Goal: Navigation & Orientation: Understand site structure

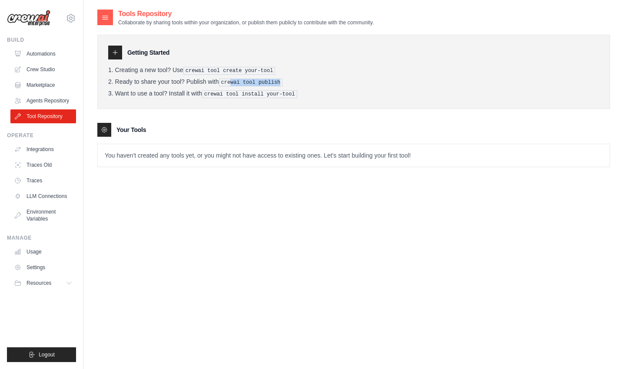
drag, startPoint x: 277, startPoint y: 84, endPoint x: 226, endPoint y: 82, distance: 50.8
click at [226, 82] on pre "crewai tool publish" at bounding box center [251, 83] width 64 height 8
drag, startPoint x: 103, startPoint y: 132, endPoint x: 110, endPoint y: 101, distance: 31.2
click at [103, 132] on icon at bounding box center [104, 129] width 7 height 7
click at [117, 56] on div at bounding box center [115, 53] width 14 height 14
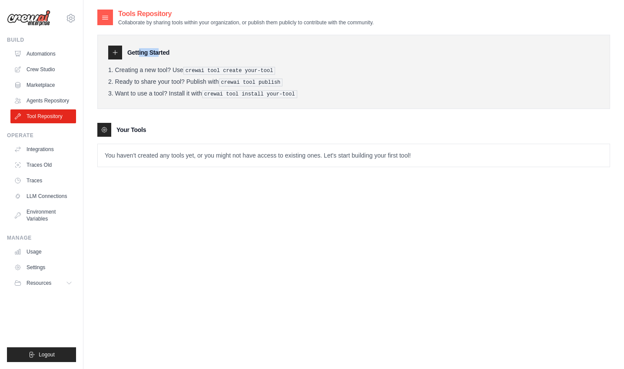
click at [117, 56] on div at bounding box center [115, 53] width 14 height 14
click at [162, 54] on h3 "Getting Started" at bounding box center [148, 52] width 42 height 9
click at [153, 155] on p "You haven't created any tools yet, or you might not have access to existing one…" at bounding box center [353, 155] width 511 height 23
click at [42, 101] on link "Agents Repository" at bounding box center [44, 101] width 66 height 14
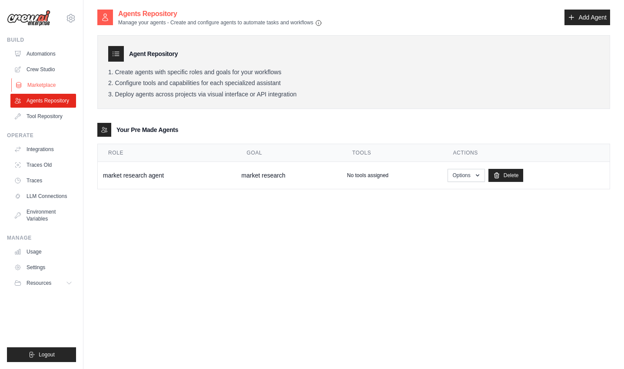
click at [42, 84] on link "Marketplace" at bounding box center [44, 85] width 66 height 14
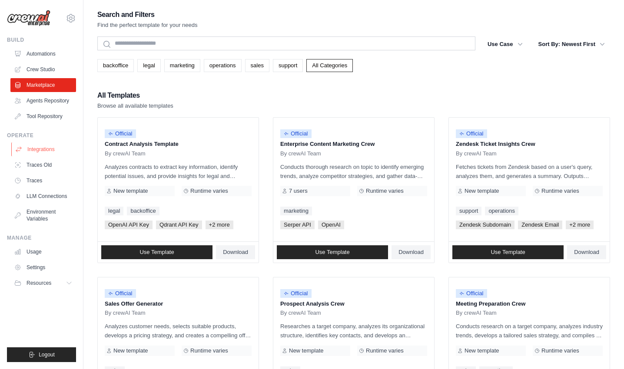
click at [38, 148] on link "Integrations" at bounding box center [44, 149] width 66 height 14
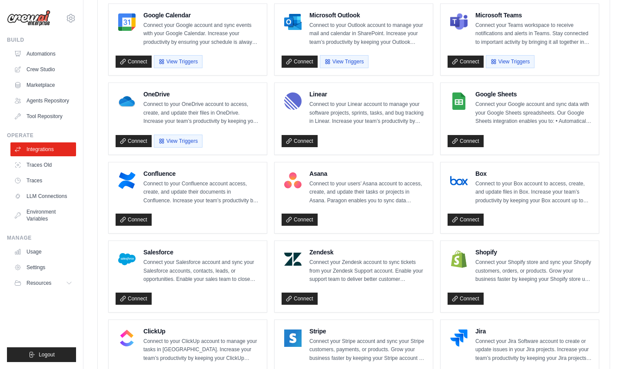
scroll to position [209, 0]
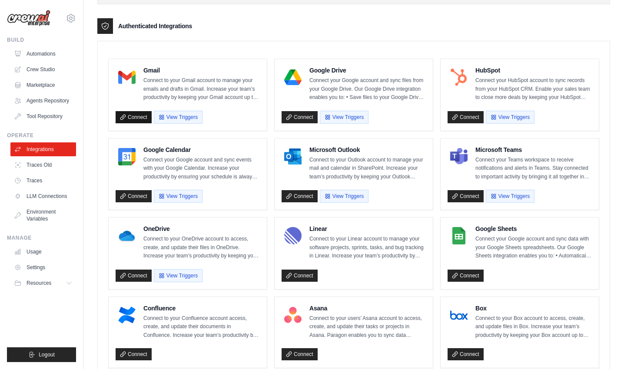
click at [139, 122] on link "Connect" at bounding box center [133, 117] width 36 height 12
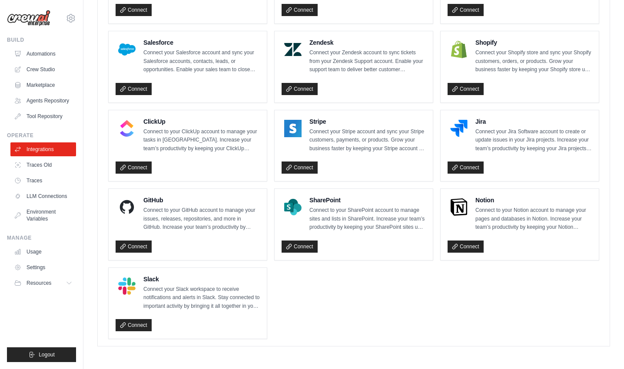
scroll to position [555, 0]
click at [139, 246] on link "Connect" at bounding box center [133, 247] width 36 height 12
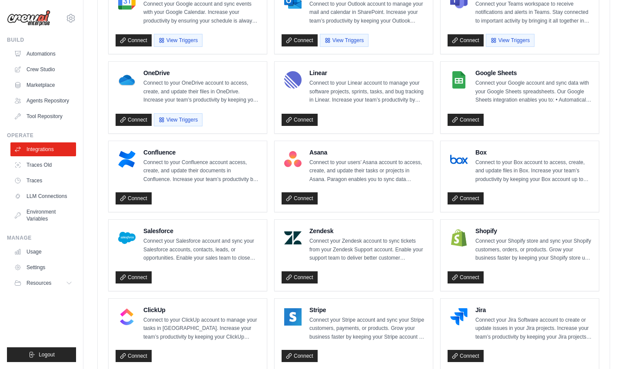
scroll to position [366, 0]
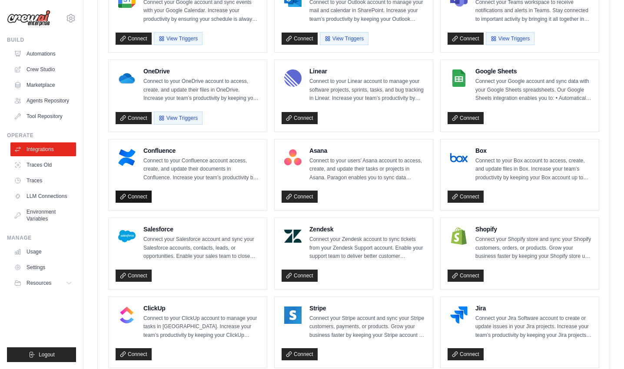
click at [139, 198] on link "Connect" at bounding box center [133, 197] width 36 height 12
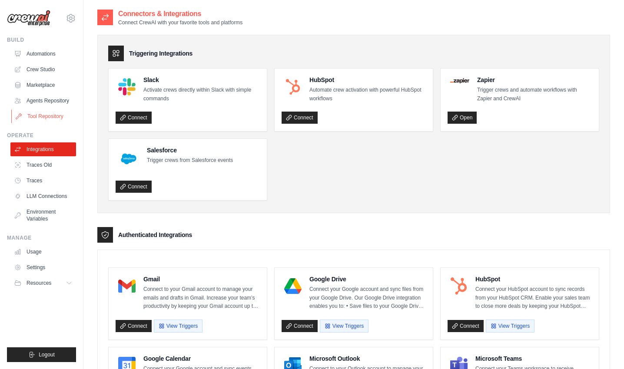
click at [58, 121] on link "Tool Repository" at bounding box center [44, 116] width 66 height 14
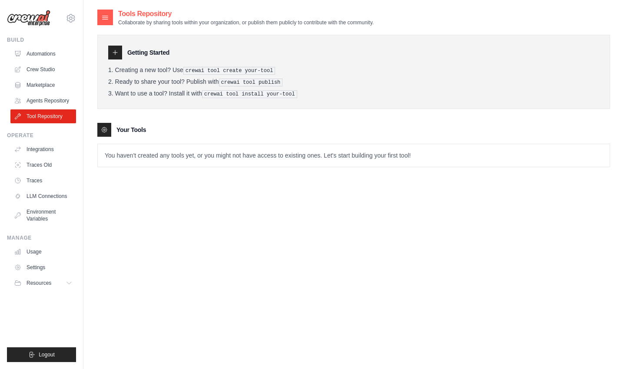
click at [438, 150] on p "You haven't created any tools yet, or you might not have access to existing one…" at bounding box center [353, 155] width 511 height 23
click at [279, 91] on pre "crewai tool install your-tool" at bounding box center [249, 94] width 95 height 8
click at [43, 158] on link "Traces Old" at bounding box center [44, 165] width 66 height 14
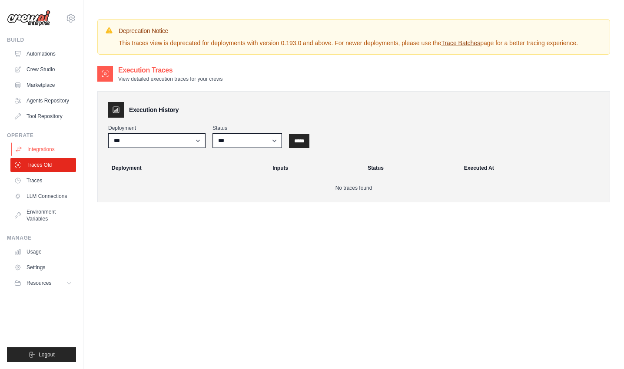
click at [43, 148] on link "Integrations" at bounding box center [44, 149] width 66 height 14
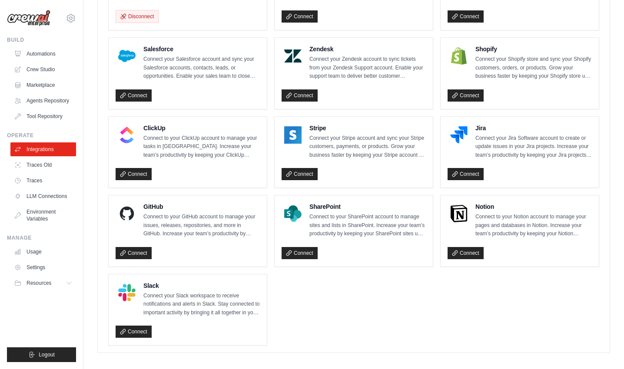
scroll to position [539, 0]
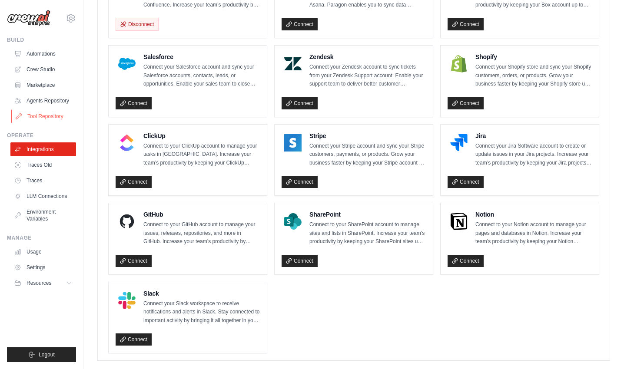
click at [46, 112] on link "Tool Repository" at bounding box center [44, 116] width 66 height 14
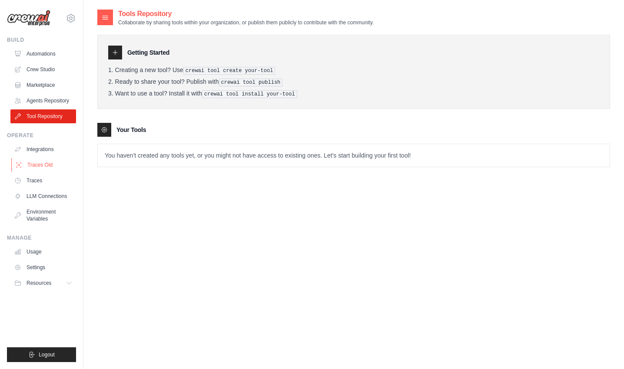
click at [49, 164] on link "Traces Old" at bounding box center [44, 165] width 66 height 14
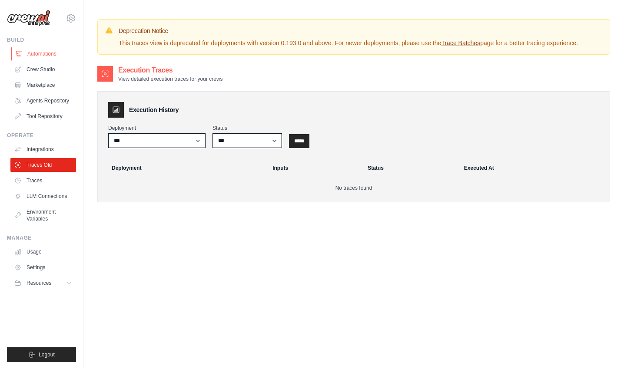
click at [23, 50] on link "Automations" at bounding box center [44, 54] width 66 height 14
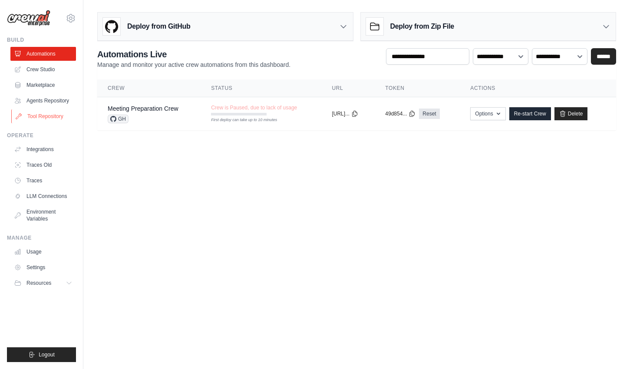
click at [53, 112] on link "Tool Repository" at bounding box center [44, 116] width 66 height 14
